Goal: Information Seeking & Learning: Check status

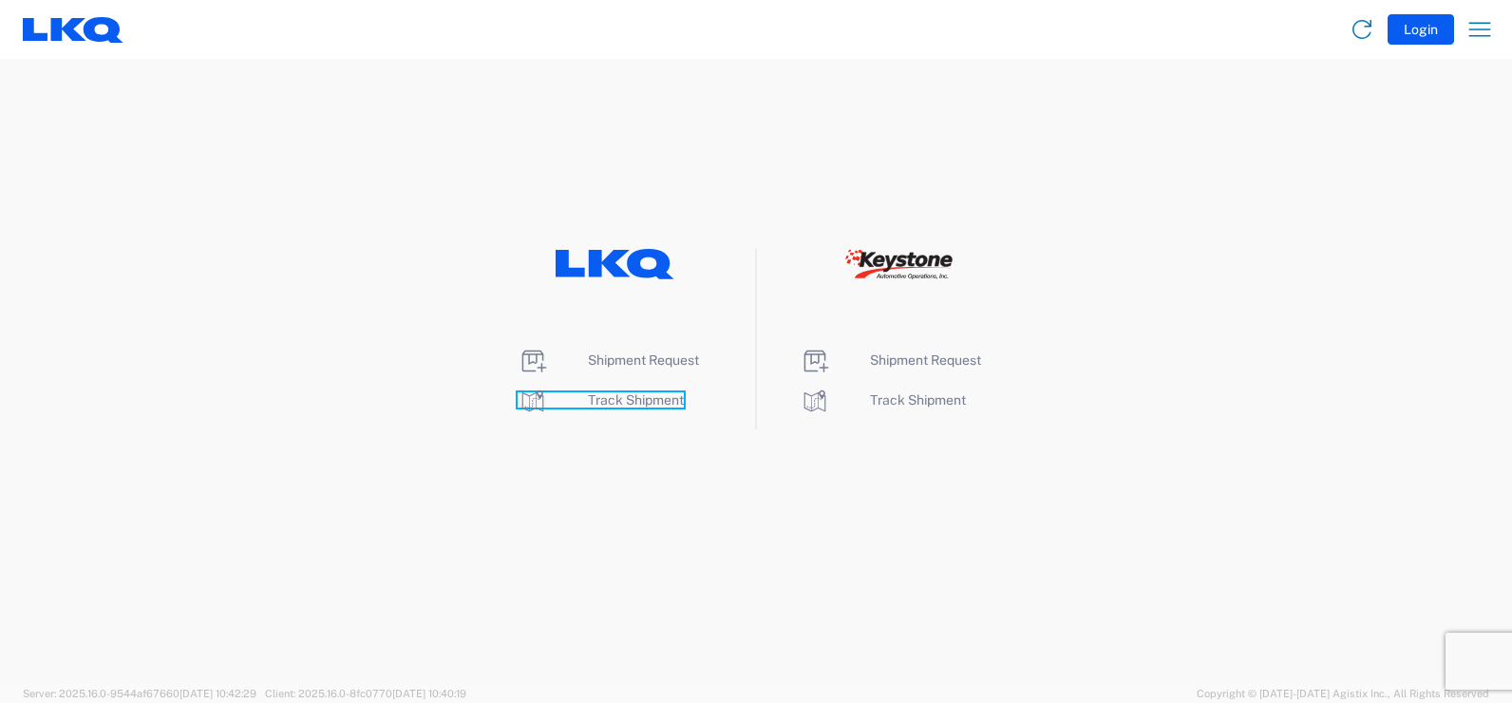
click at [606, 400] on span "Track Shipment" at bounding box center [636, 399] width 96 height 15
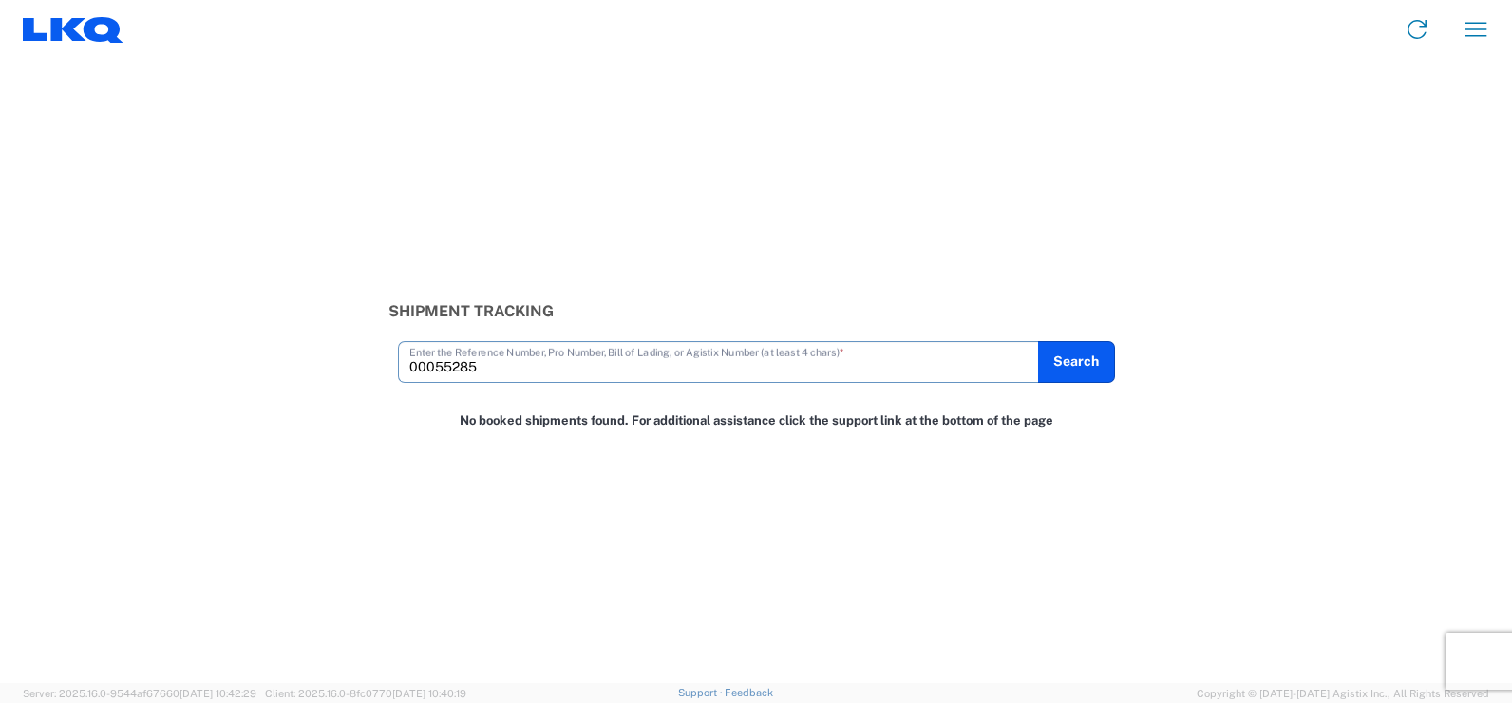
drag, startPoint x: 498, startPoint y: 373, endPoint x: 0, endPoint y: 160, distance: 542.3
click at [0, 160] on html "Home Shipment request Shipment tracking Shipment Tracking 00055285 Enter the Re…" at bounding box center [756, 351] width 1512 height 703
type input "56124152"
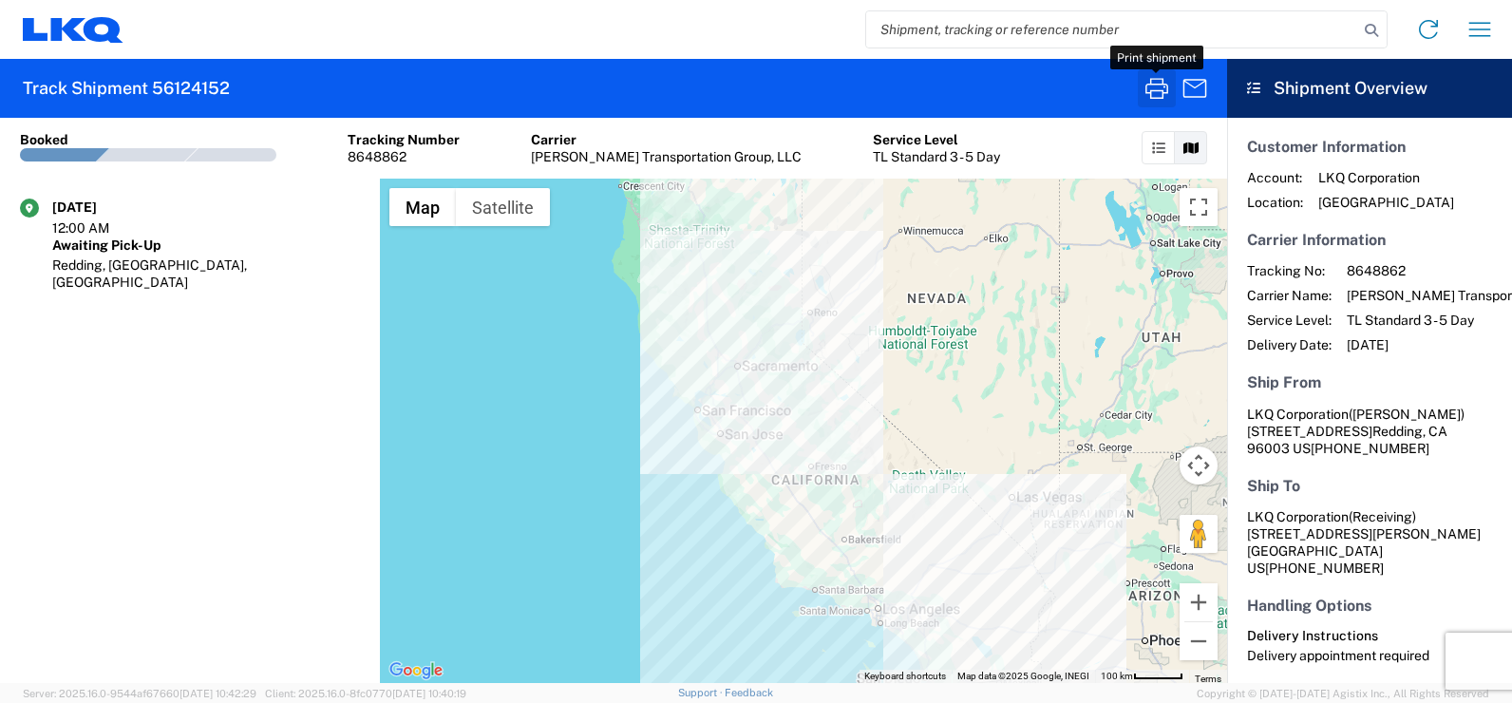
click at [1163, 86] on icon "button" at bounding box center [1156, 88] width 30 height 30
